Goal: Book appointment/travel/reservation

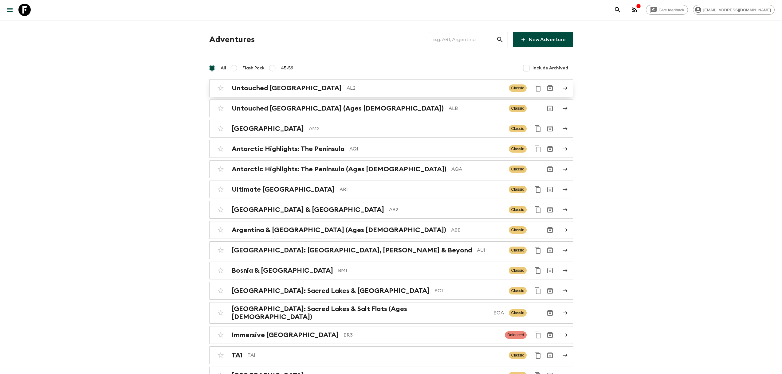
click at [297, 87] on div "Untouched [GEOGRAPHIC_DATA] AL2" at bounding box center [368, 88] width 272 height 8
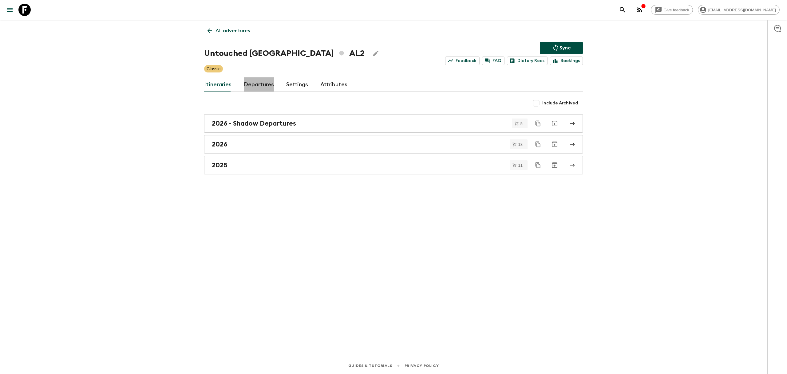
click at [255, 80] on link "Departures" at bounding box center [259, 84] width 30 height 15
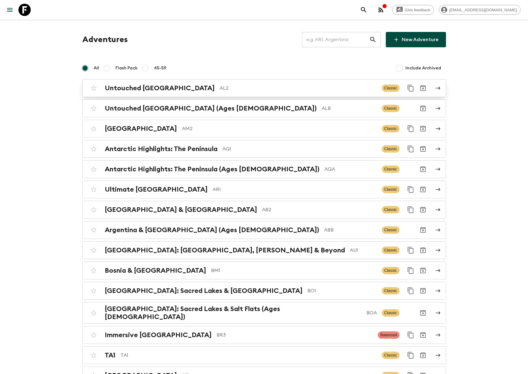
click at [220, 88] on p "AL2" at bounding box center [298, 88] width 157 height 7
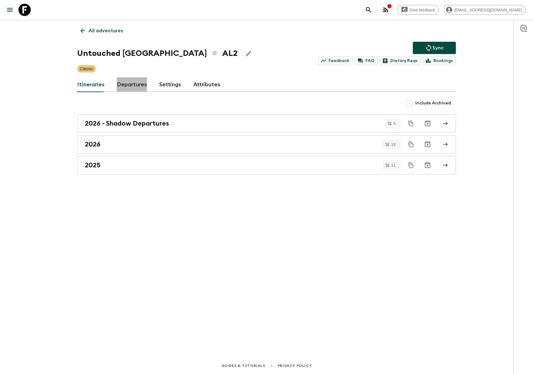
click at [142, 83] on link "Departures" at bounding box center [132, 84] width 30 height 15
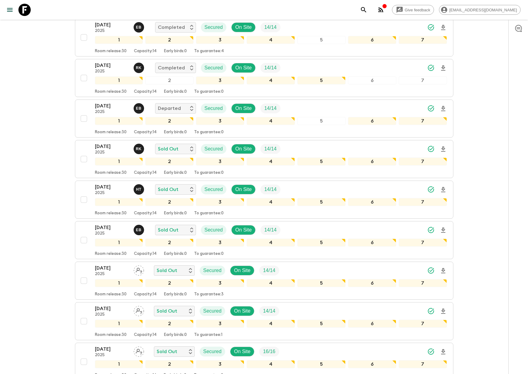
scroll to position [116, 0]
